Goal: Check status: Verify the current state of an ongoing process or item

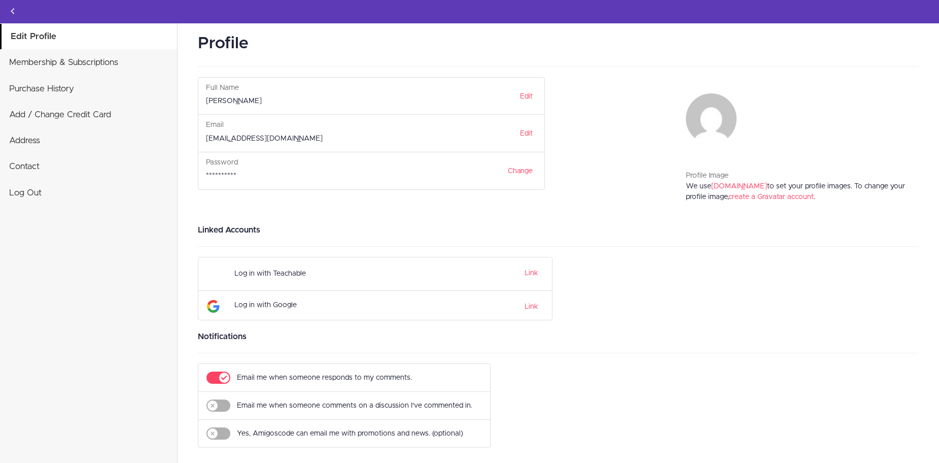
scroll to position [13, 0]
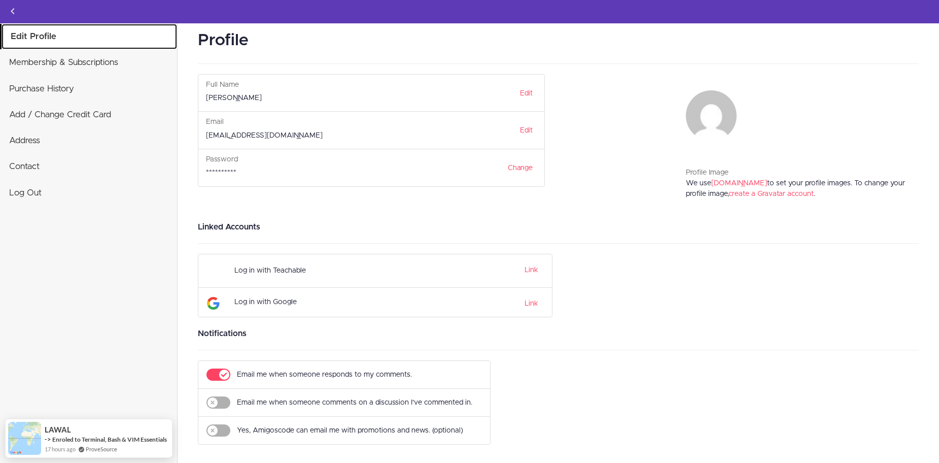
click at [36, 38] on link "Edit Profile" at bounding box center [90, 36] width 176 height 25
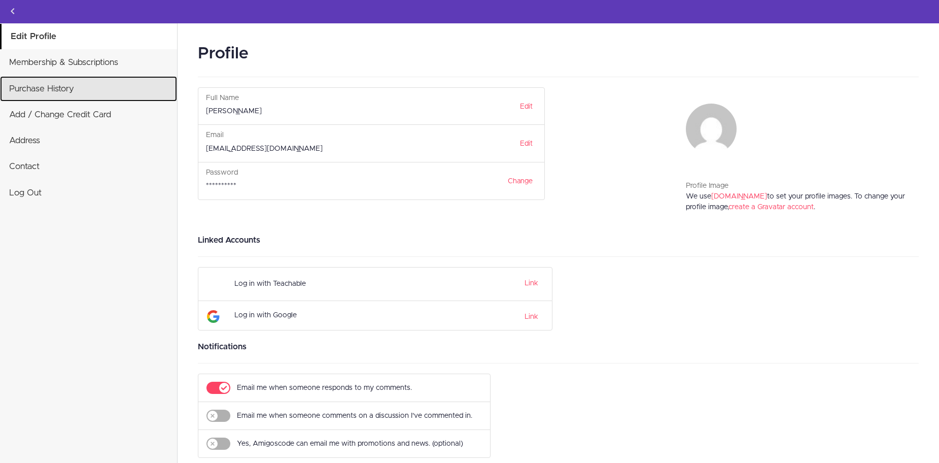
click at [58, 85] on link "Purchase History" at bounding box center [88, 88] width 177 height 25
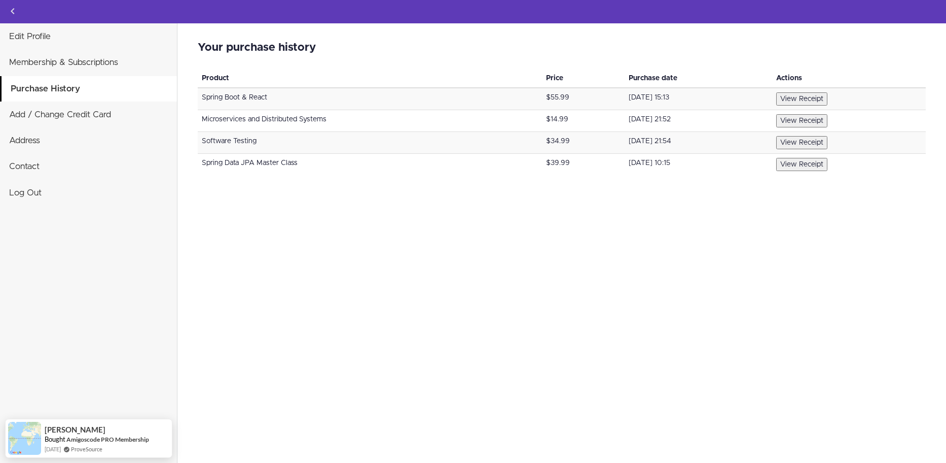
click at [250, 93] on td "Spring Boot & React" at bounding box center [370, 99] width 344 height 22
click at [625, 110] on td "January 31, 2022 21:52" at bounding box center [698, 121] width 147 height 22
